Goal: Task Accomplishment & Management: Manage account settings

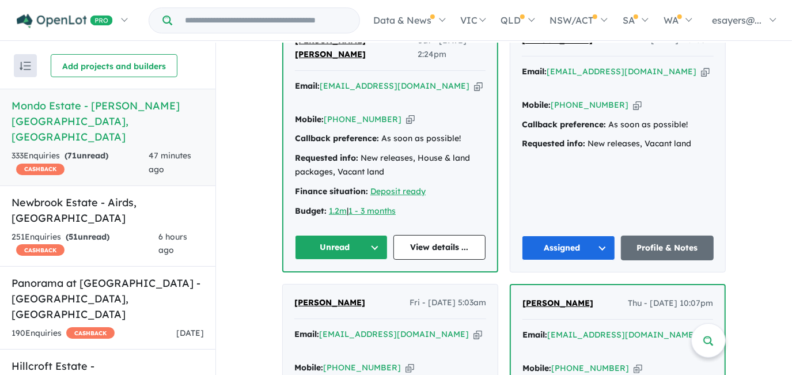
scroll to position [419, 0]
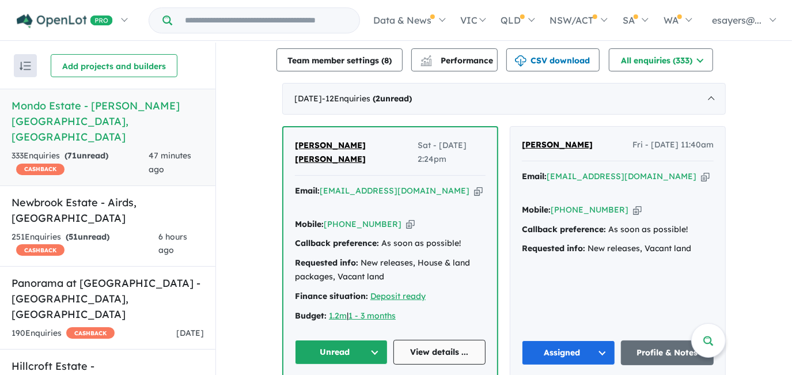
click at [431, 340] on link "View details ..." at bounding box center [439, 352] width 93 height 25
click at [474, 185] on icon "button" at bounding box center [478, 191] width 9 height 12
click at [319, 340] on button "Unread" at bounding box center [341, 352] width 93 height 25
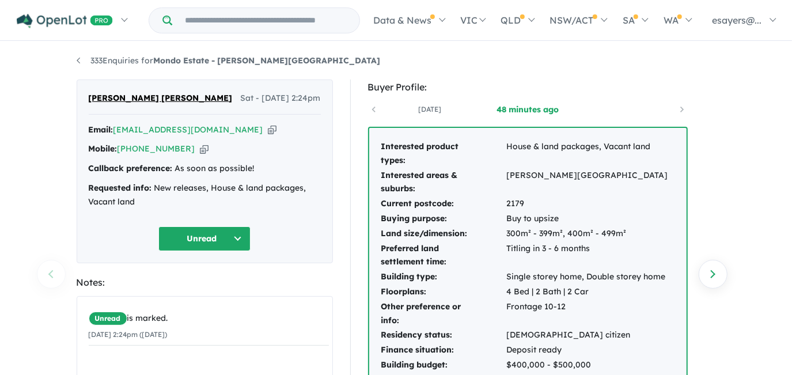
click at [268, 128] on icon "button" at bounding box center [272, 130] width 9 height 12
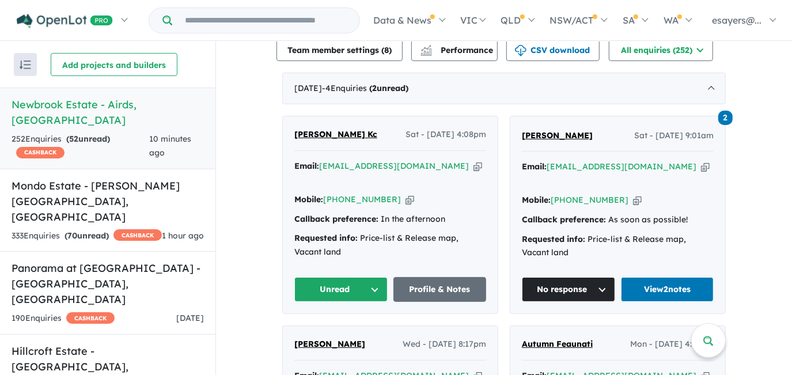
scroll to position [419, 0]
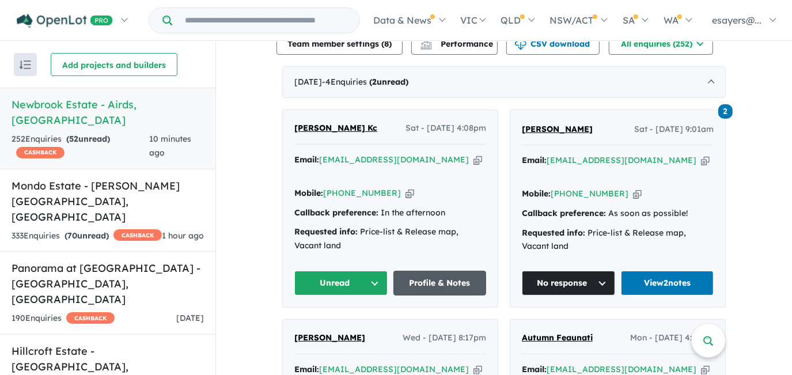
click at [438, 279] on link "Profile & Notes" at bounding box center [439, 283] width 93 height 25
click at [473, 158] on icon "button" at bounding box center [477, 160] width 9 height 12
click at [364, 280] on button "Unread" at bounding box center [340, 283] width 93 height 25
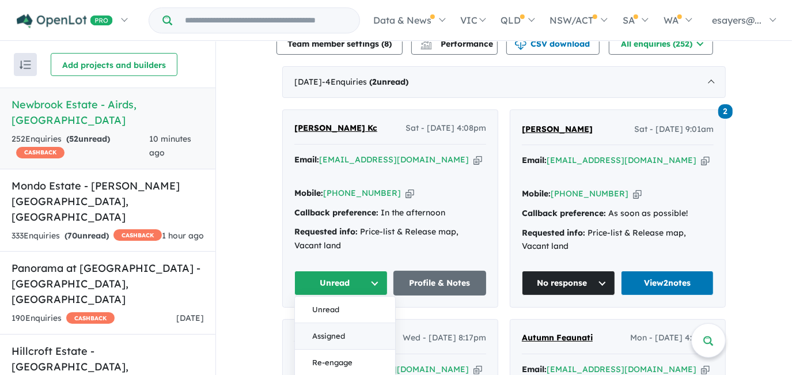
click at [357, 330] on button "Assigned" at bounding box center [345, 337] width 100 height 26
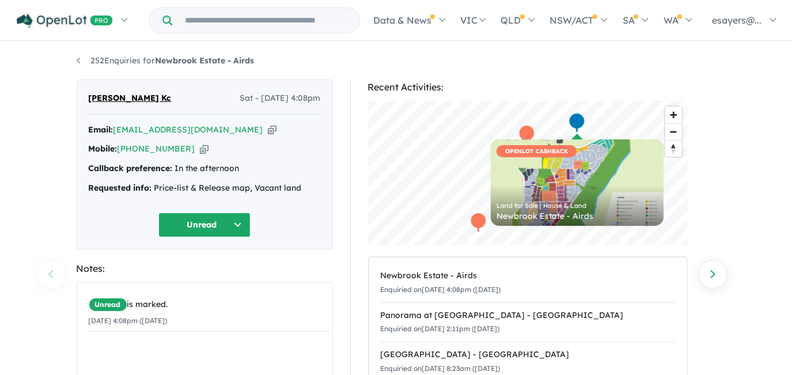
click at [268, 126] on icon "button" at bounding box center [272, 130] width 9 height 12
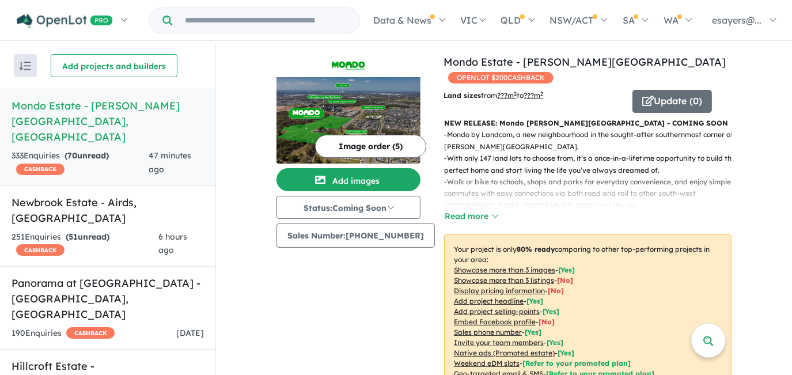
scroll to position [419, 0]
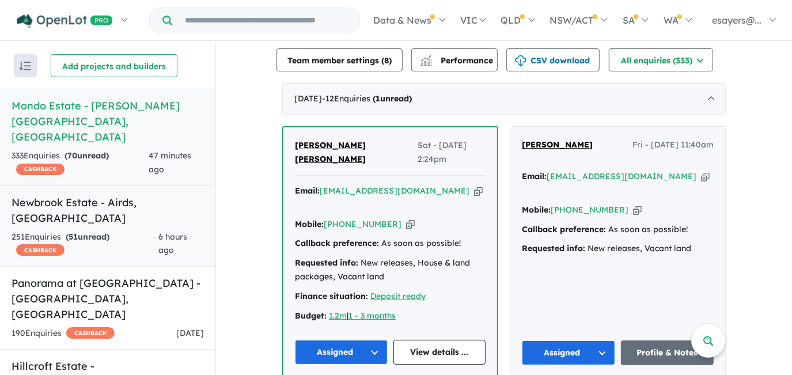
drag, startPoint x: 83, startPoint y: 172, endPoint x: 83, endPoint y: 191, distance: 19.6
click at [83, 185] on link "Newbrook Estate - Airds , [GEOGRAPHIC_DATA] 251 Enquir ies ( 51 unread) CASHBAC…" at bounding box center [107, 226] width 215 height 82
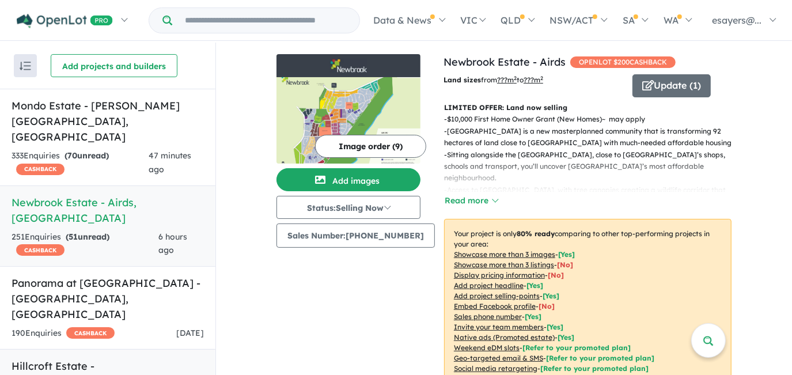
click at [86, 358] on h5 "Hillcroft Estate - [GEOGRAPHIC_DATA] , [GEOGRAPHIC_DATA]" at bounding box center [108, 381] width 192 height 47
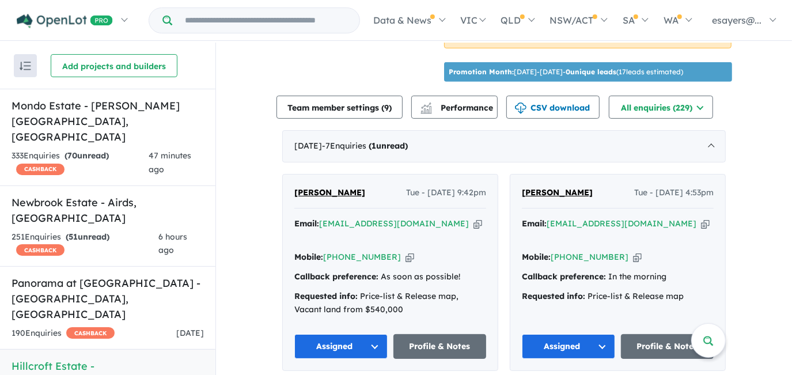
scroll to position [417, 0]
